Goal: Task Accomplishment & Management: Manage account settings

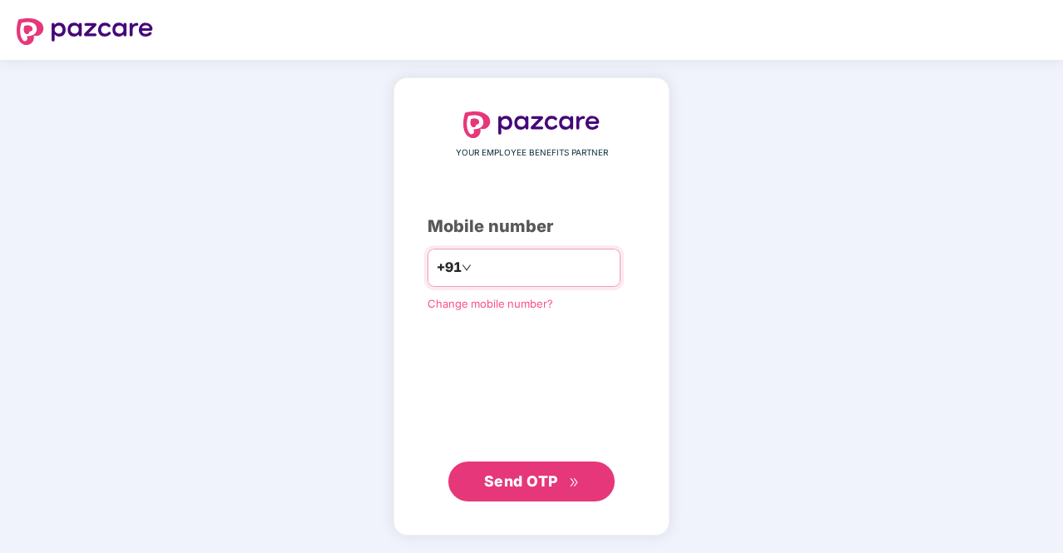
type input "**********"
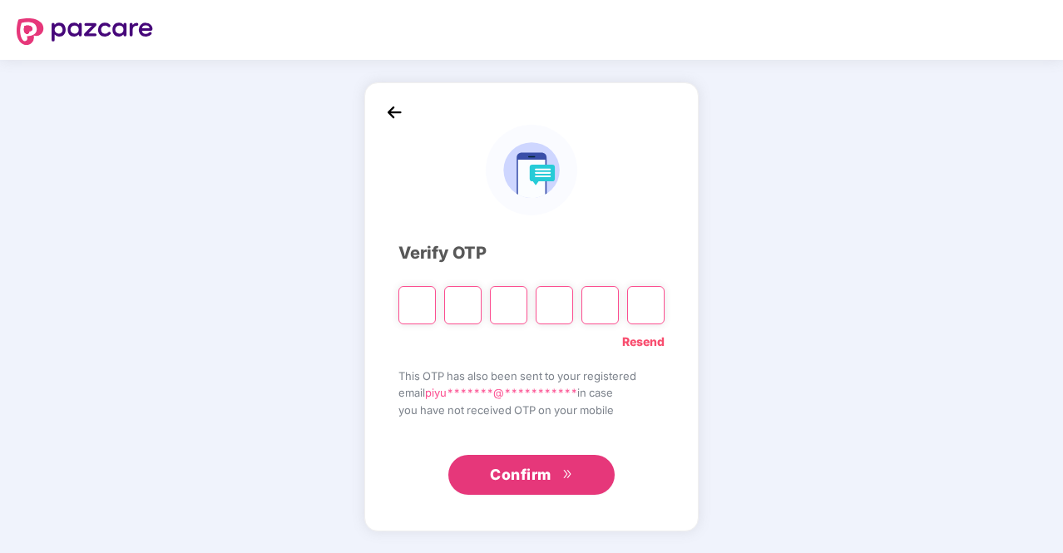
type input "*"
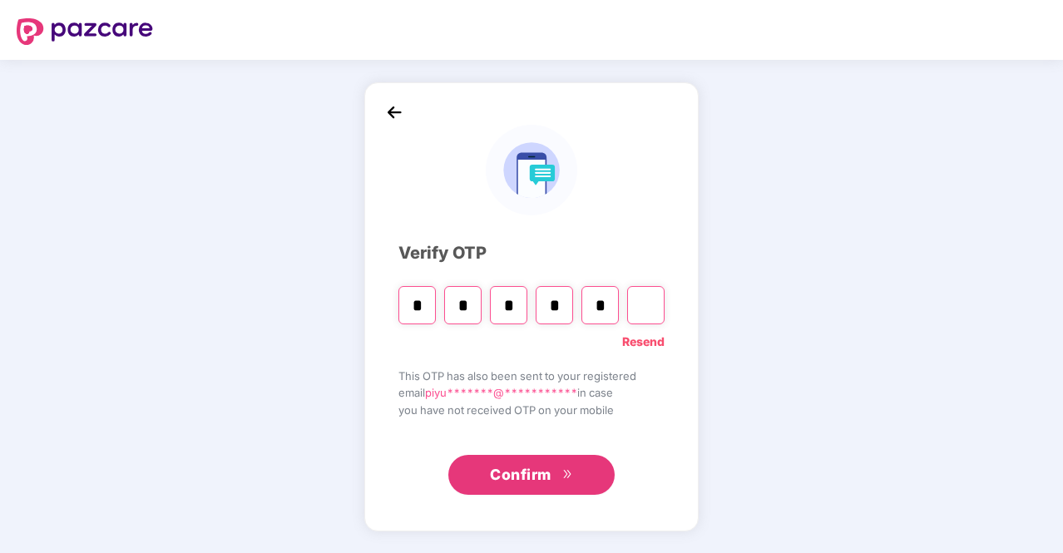
type input "*"
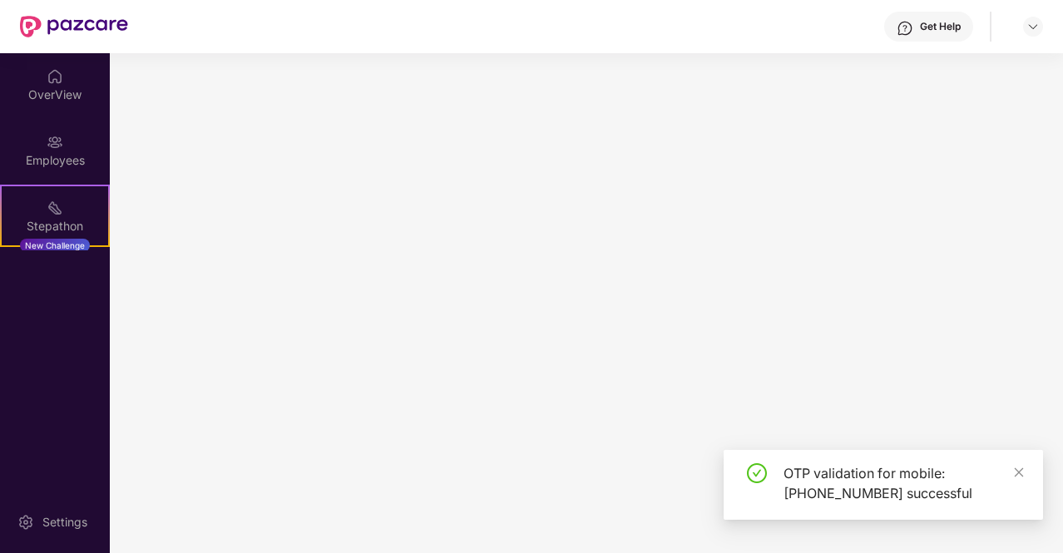
click at [60, 144] on img at bounding box center [55, 142] width 17 height 17
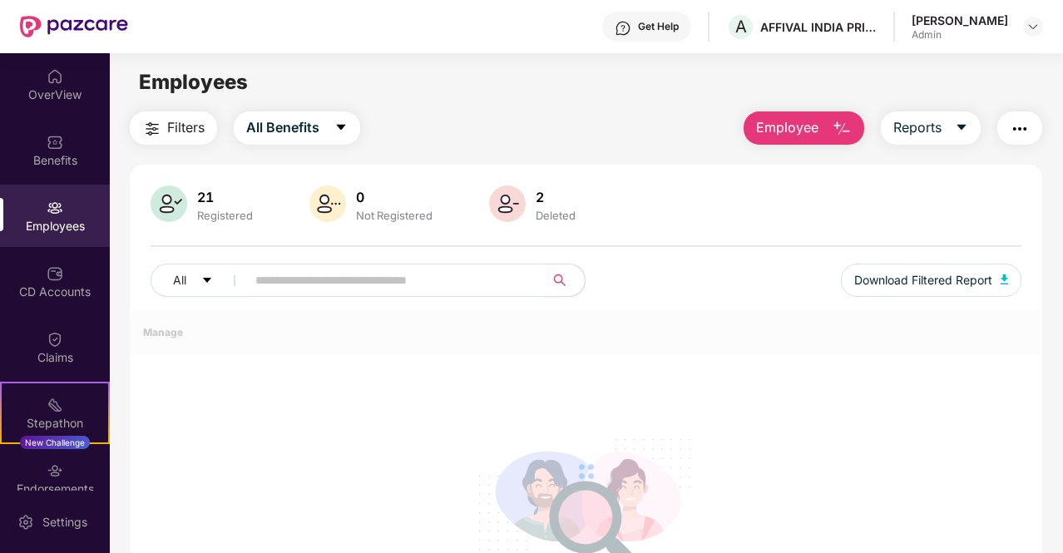
click at [53, 231] on div "Employees" at bounding box center [55, 226] width 110 height 17
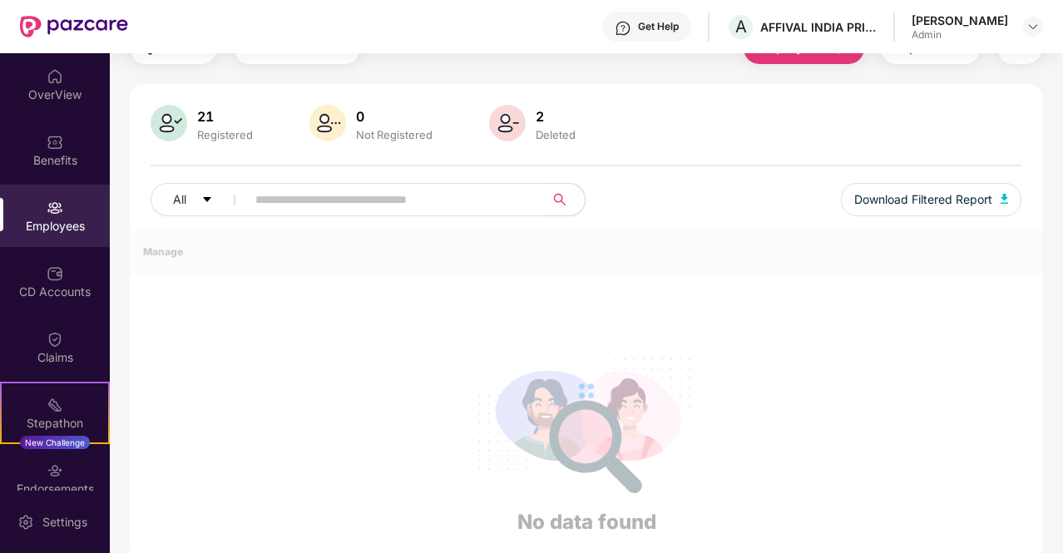
scroll to position [138, 0]
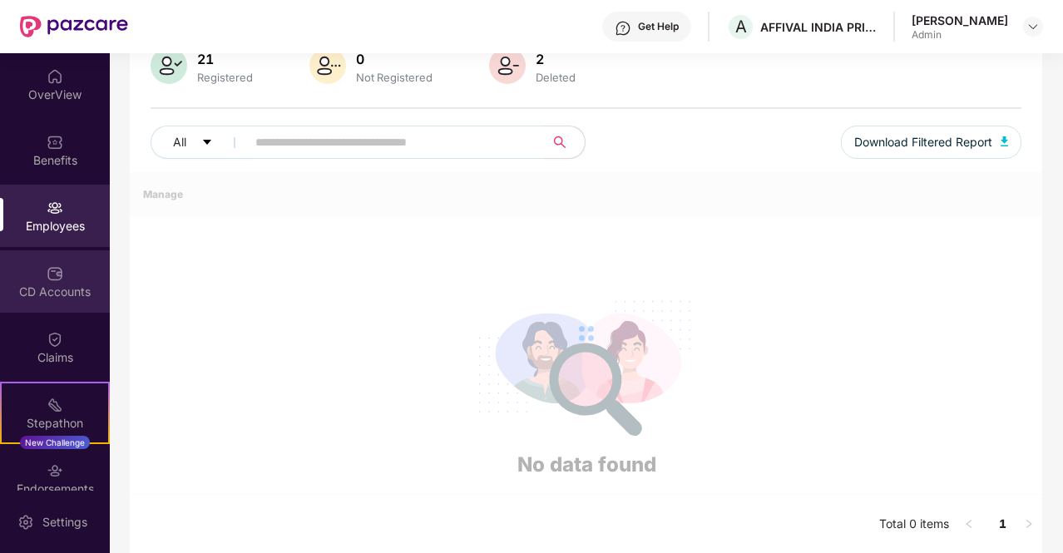
click at [61, 278] on div "CD Accounts" at bounding box center [55, 281] width 110 height 62
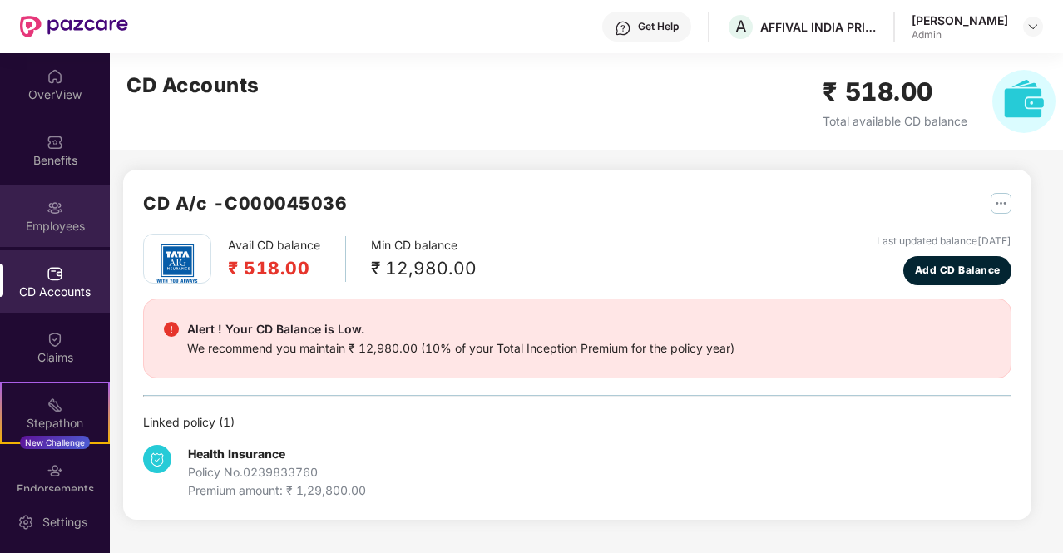
click at [62, 209] on div "Employees" at bounding box center [55, 216] width 110 height 62
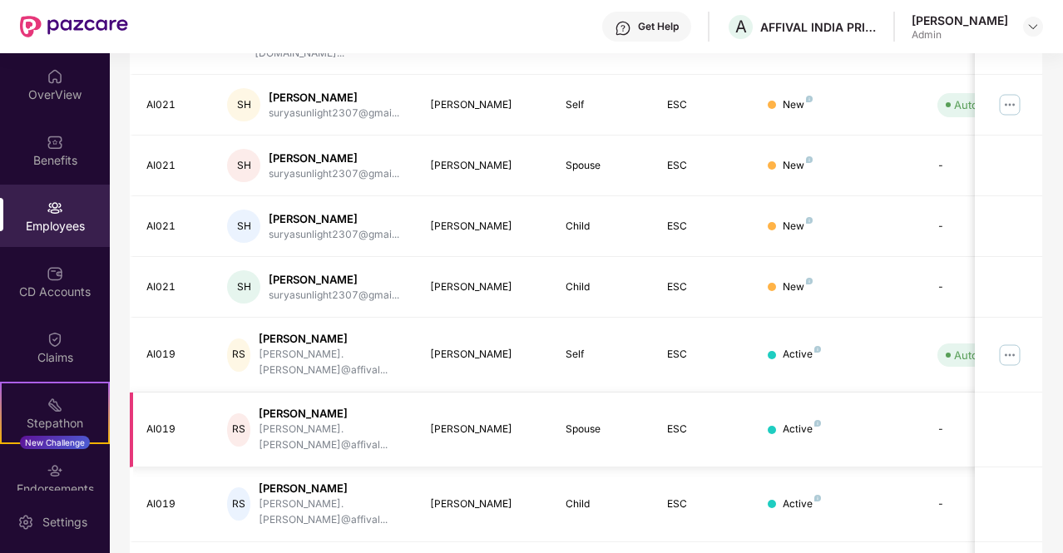
scroll to position [333, 0]
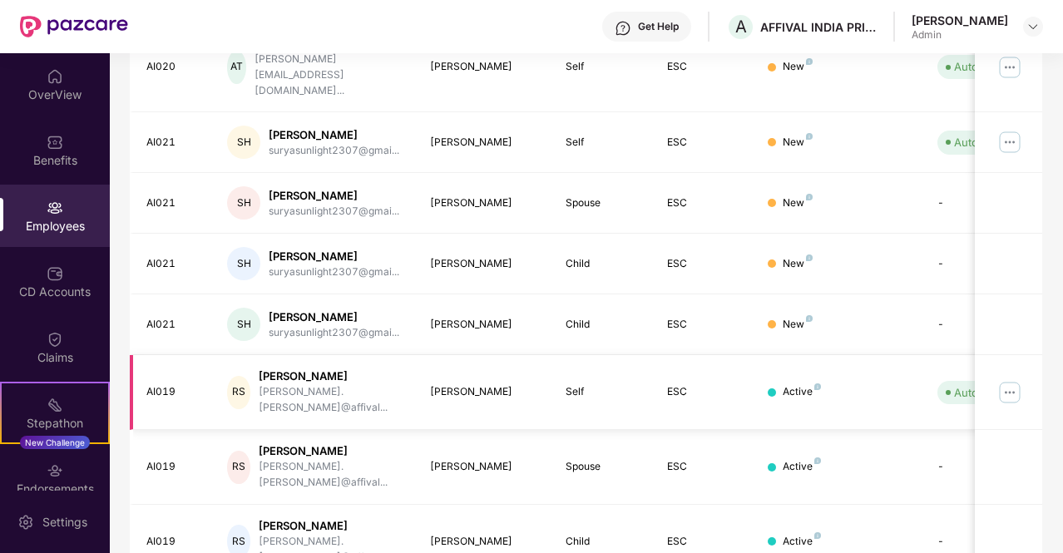
click at [1015, 379] on img at bounding box center [1010, 392] width 27 height 27
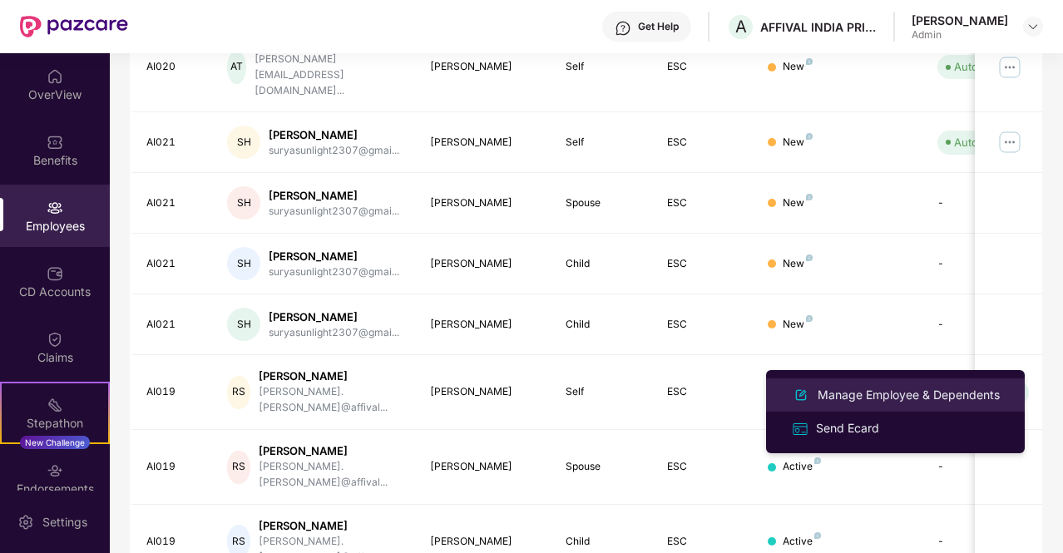
click at [886, 400] on div "Manage Employee & Dependents" at bounding box center [908, 395] width 189 height 18
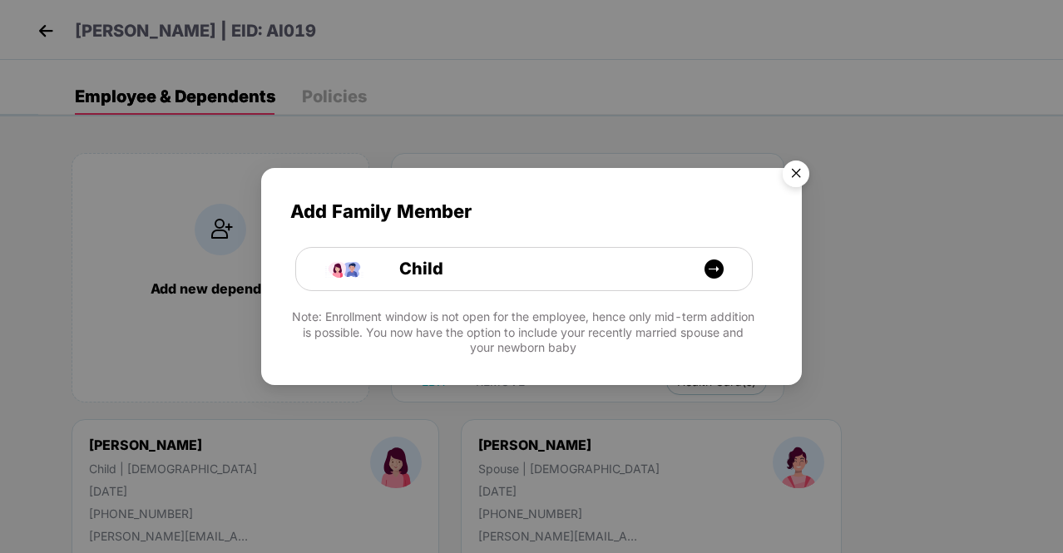
click at [796, 167] on img "Close" at bounding box center [796, 176] width 47 height 47
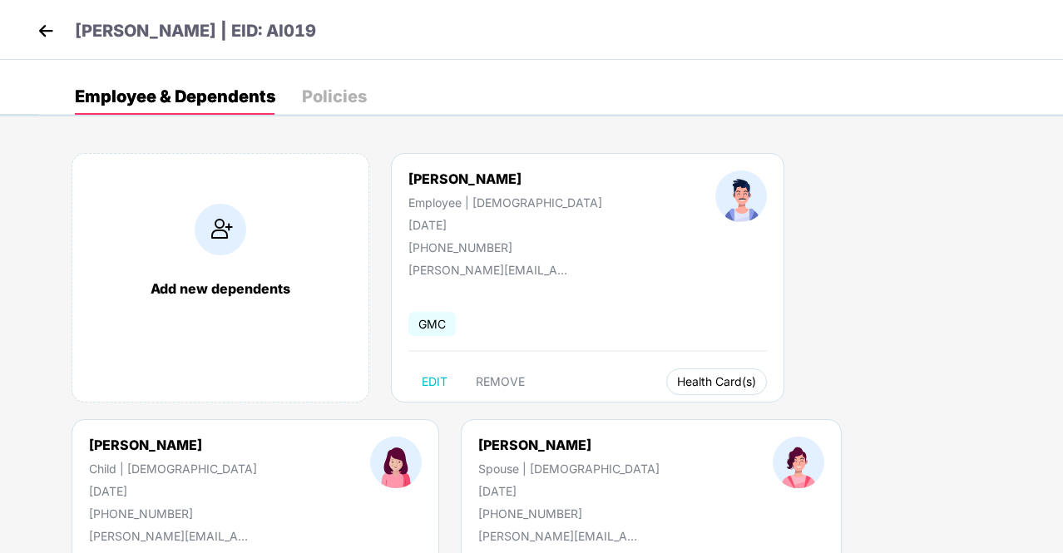
click at [677, 385] on span "Health Card(s)" at bounding box center [716, 382] width 79 height 8
click at [633, 413] on span "Health Insurance(ESC)" at bounding box center [653, 414] width 146 height 18
click at [971, 427] on li "Health Insurance(ESC)" at bounding box center [972, 414] width 166 height 27
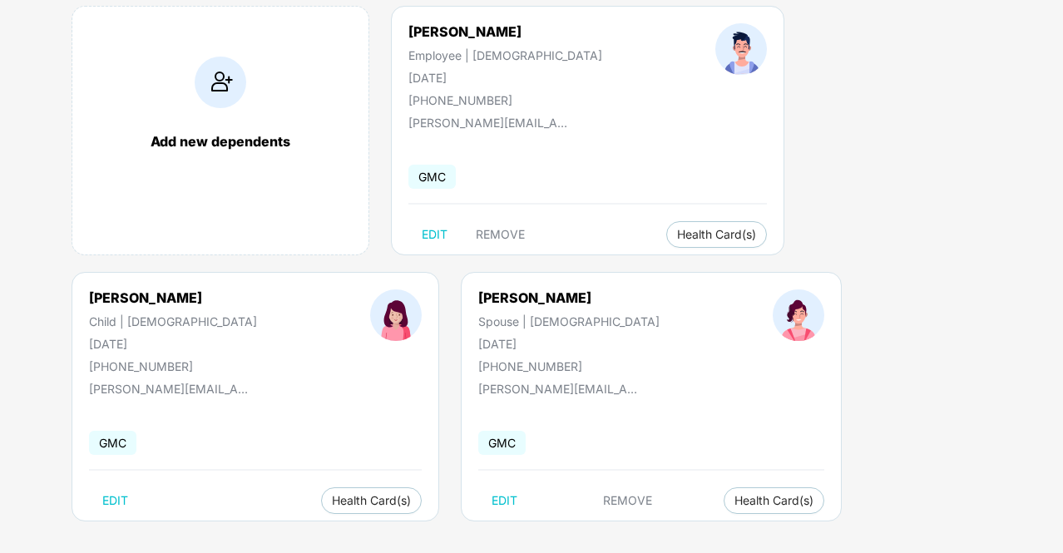
scroll to position [156, 0]
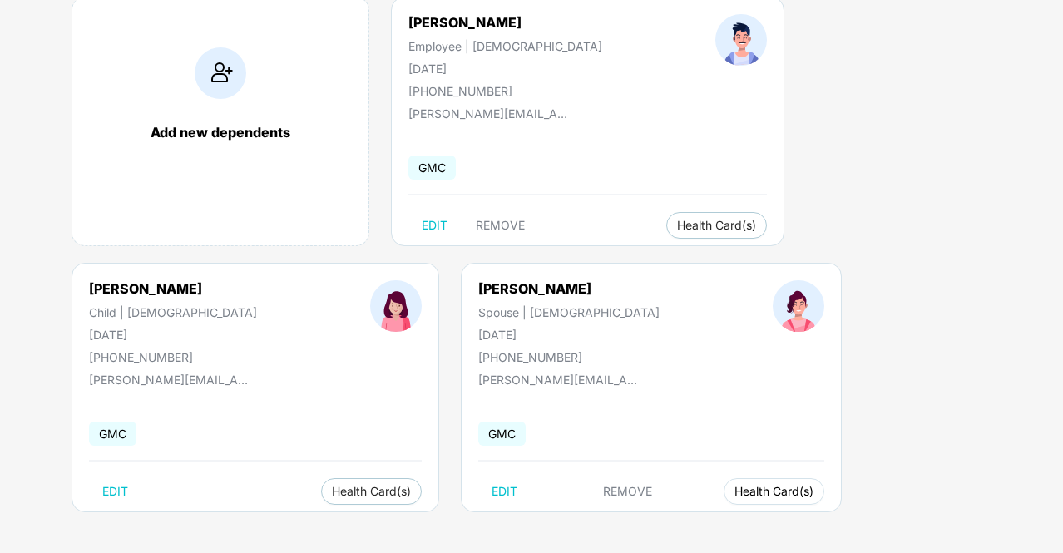
click at [735, 490] on span "Health Card(s)" at bounding box center [774, 491] width 79 height 8
click at [735, 496] on span "Health Card(s)" at bounding box center [774, 491] width 79 height 8
click at [364, 511] on li "Health Insurance(ESC)" at bounding box center [333, 524] width 166 height 27
click at [472, 317] on div "Add new dependents [PERSON_NAME] Employee | [DEMOGRAPHIC_DATA] [DATE] [PHONE_NU…" at bounding box center [550, 263] width 1025 height 582
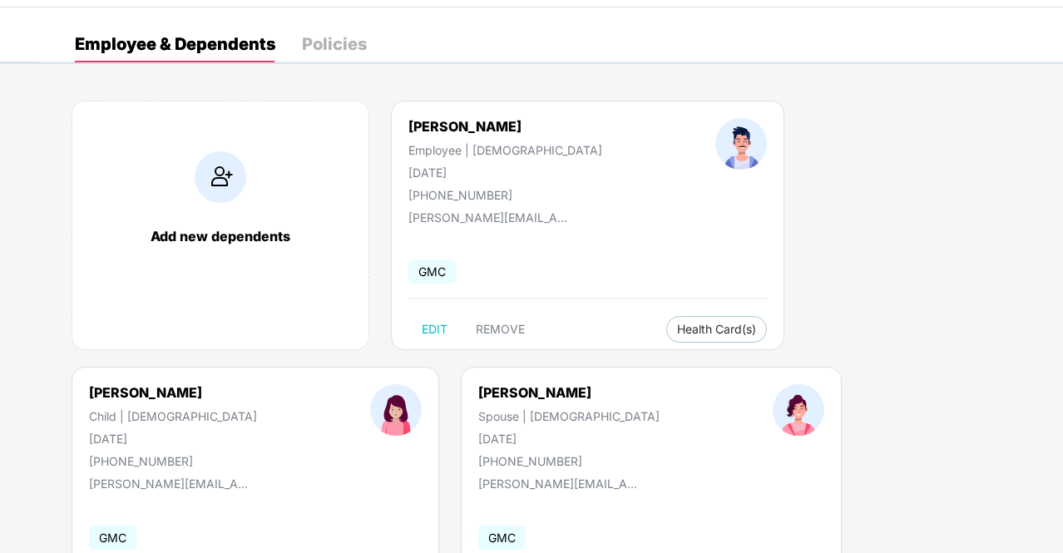
scroll to position [0, 0]
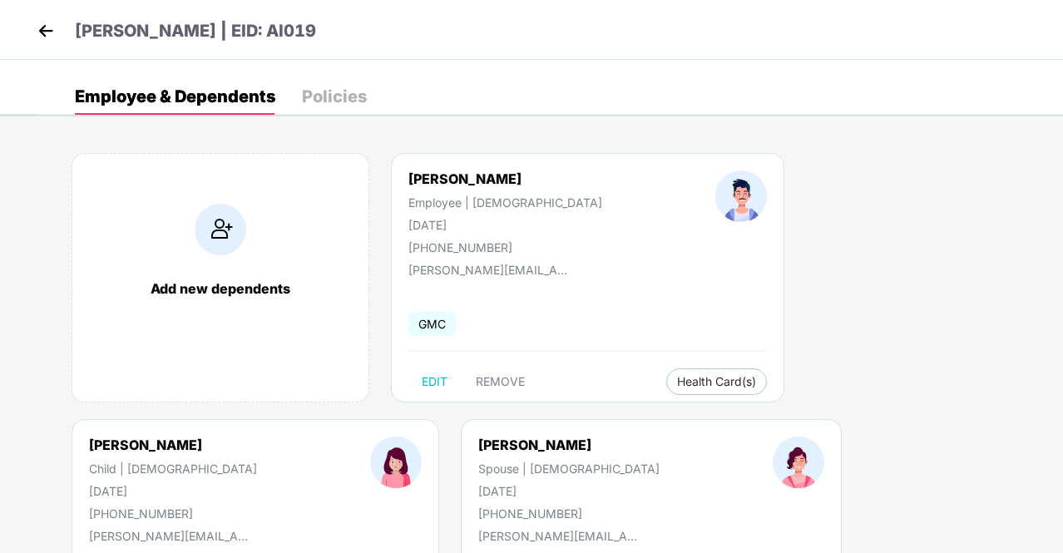
click at [48, 27] on img at bounding box center [45, 30] width 25 height 25
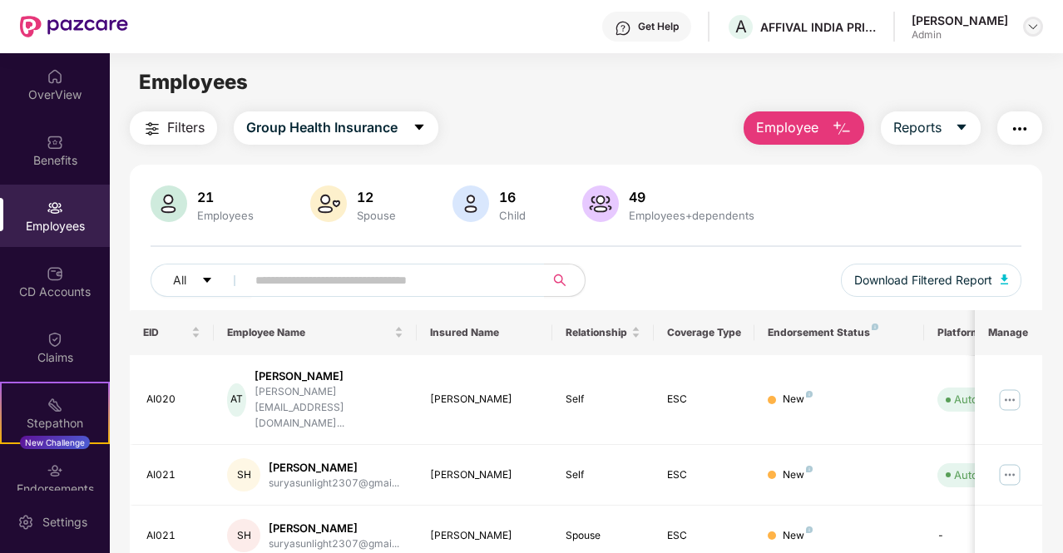
click at [1035, 27] on img at bounding box center [1032, 26] width 13 height 13
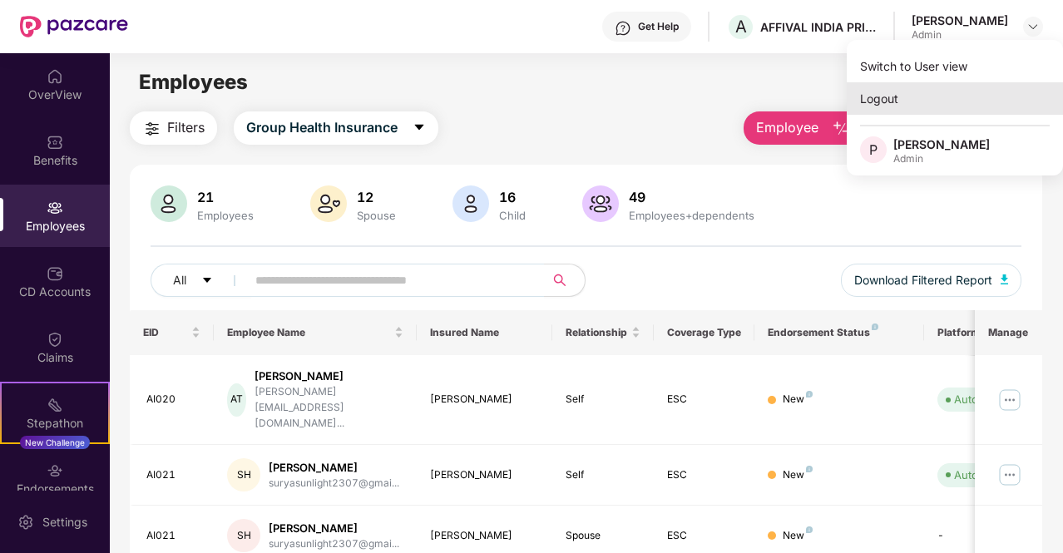
click at [878, 104] on div "Logout" at bounding box center [955, 98] width 216 height 32
